Goal: Find specific page/section: Find specific page/section

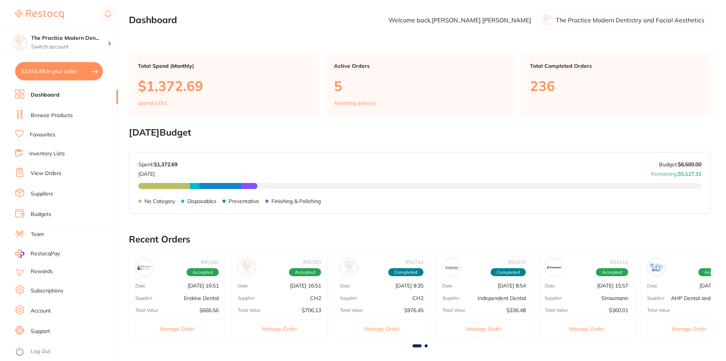
click at [43, 110] on li "Browse Products" at bounding box center [66, 115] width 103 height 11
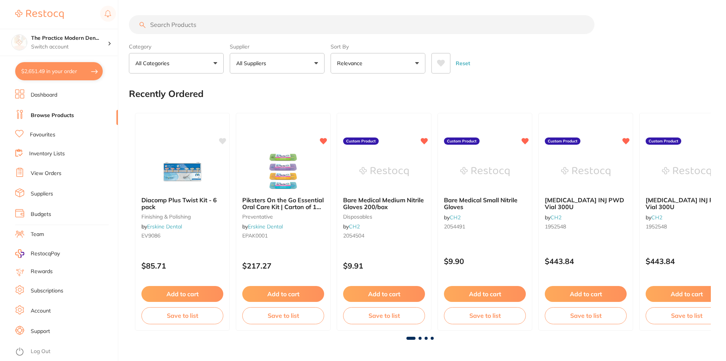
click at [182, 28] on input "search" at bounding box center [362, 24] width 466 height 19
paste input "DT-RUB50"
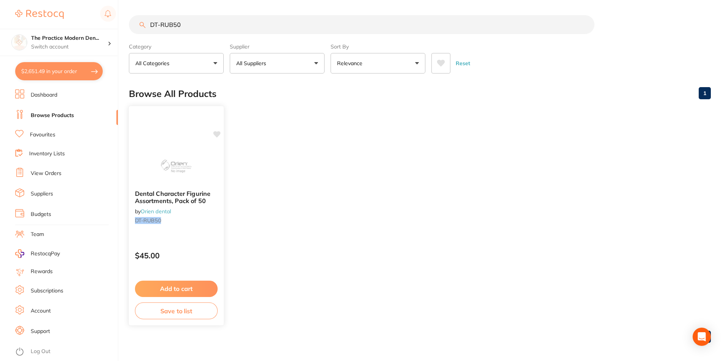
type input "DT-RUB50"
click at [173, 157] on img at bounding box center [176, 165] width 50 height 38
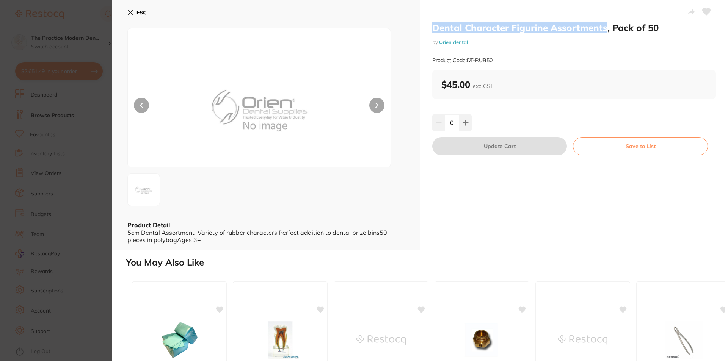
drag, startPoint x: 603, startPoint y: 28, endPoint x: 424, endPoint y: 31, distance: 178.6
click at [424, 31] on div "Dental Character Figurine Assortments, Pack of 50 by Orien dental Product Code:…" at bounding box center [574, 125] width 308 height 250
copy h2 "Dental Character Figurine Assortments"
